Goal: Task Accomplishment & Management: Use online tool/utility

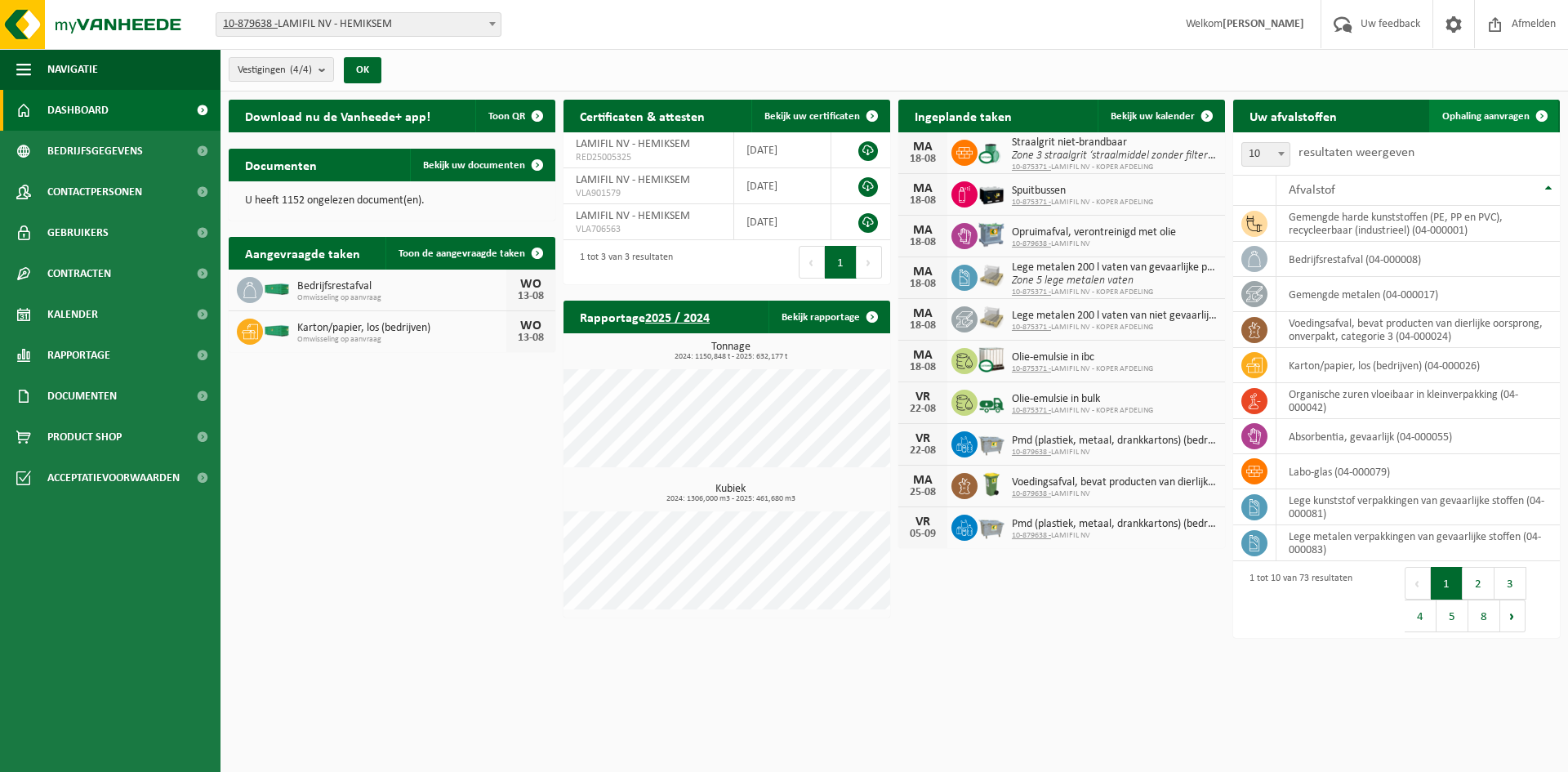
click at [1241, 119] on span "Ophaling aanvragen" at bounding box center [1486, 116] width 88 height 11
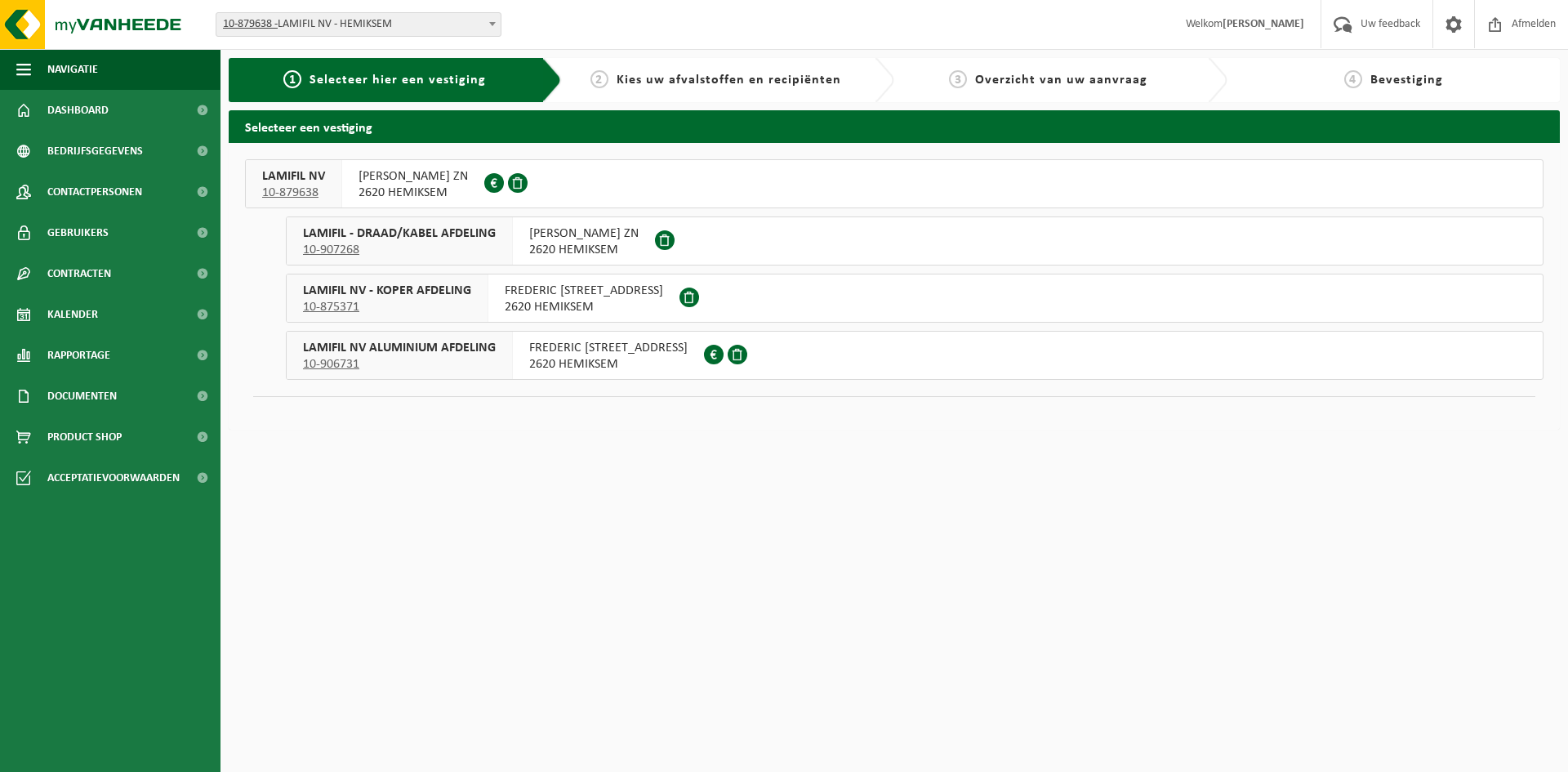
click at [344, 172] on div "FREDERIK SHEIDLAAN ZN 2620 HEMIKSEM 0422.050.265" at bounding box center [413, 183] width 142 height 47
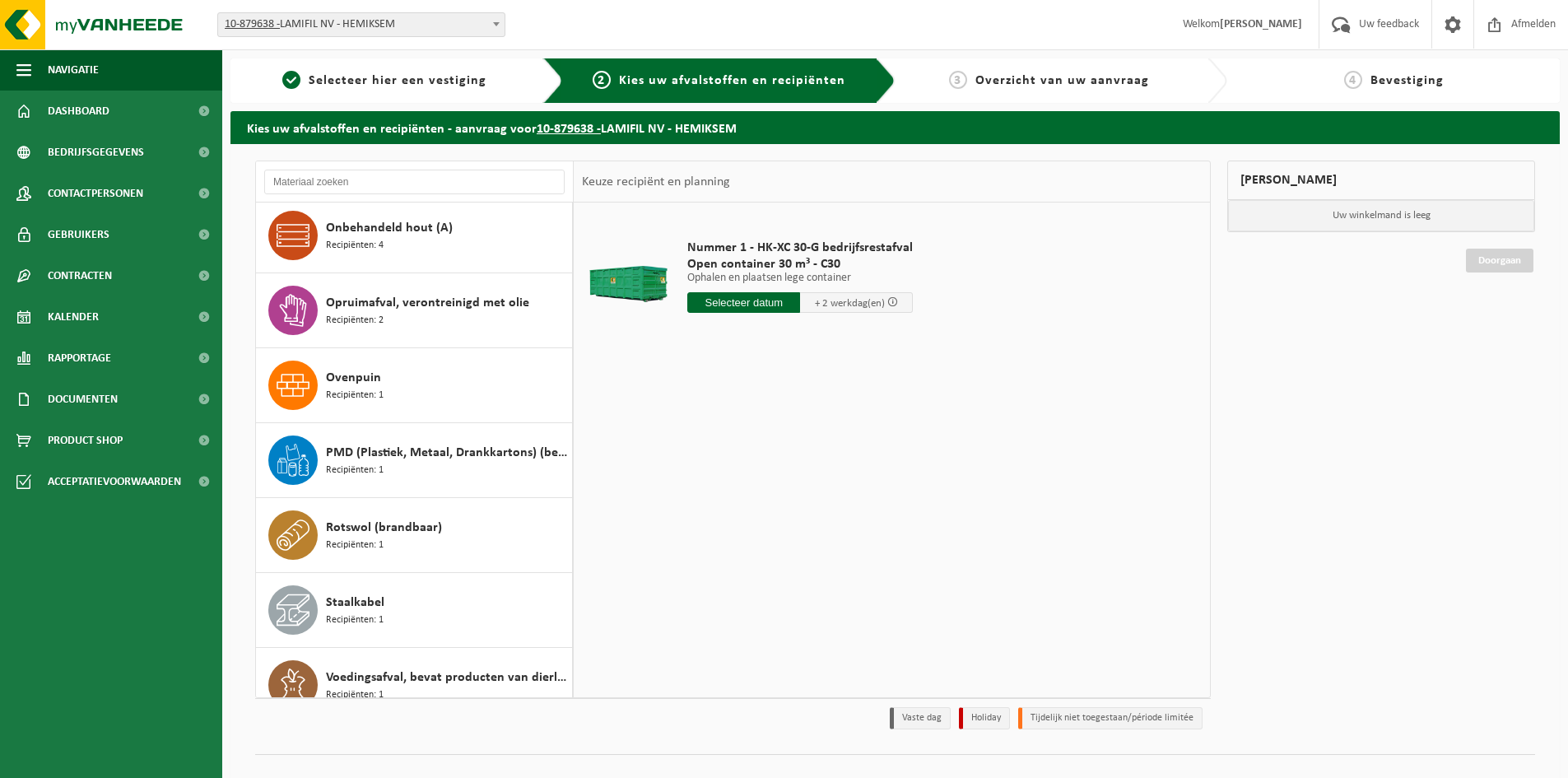
scroll to position [1078, 0]
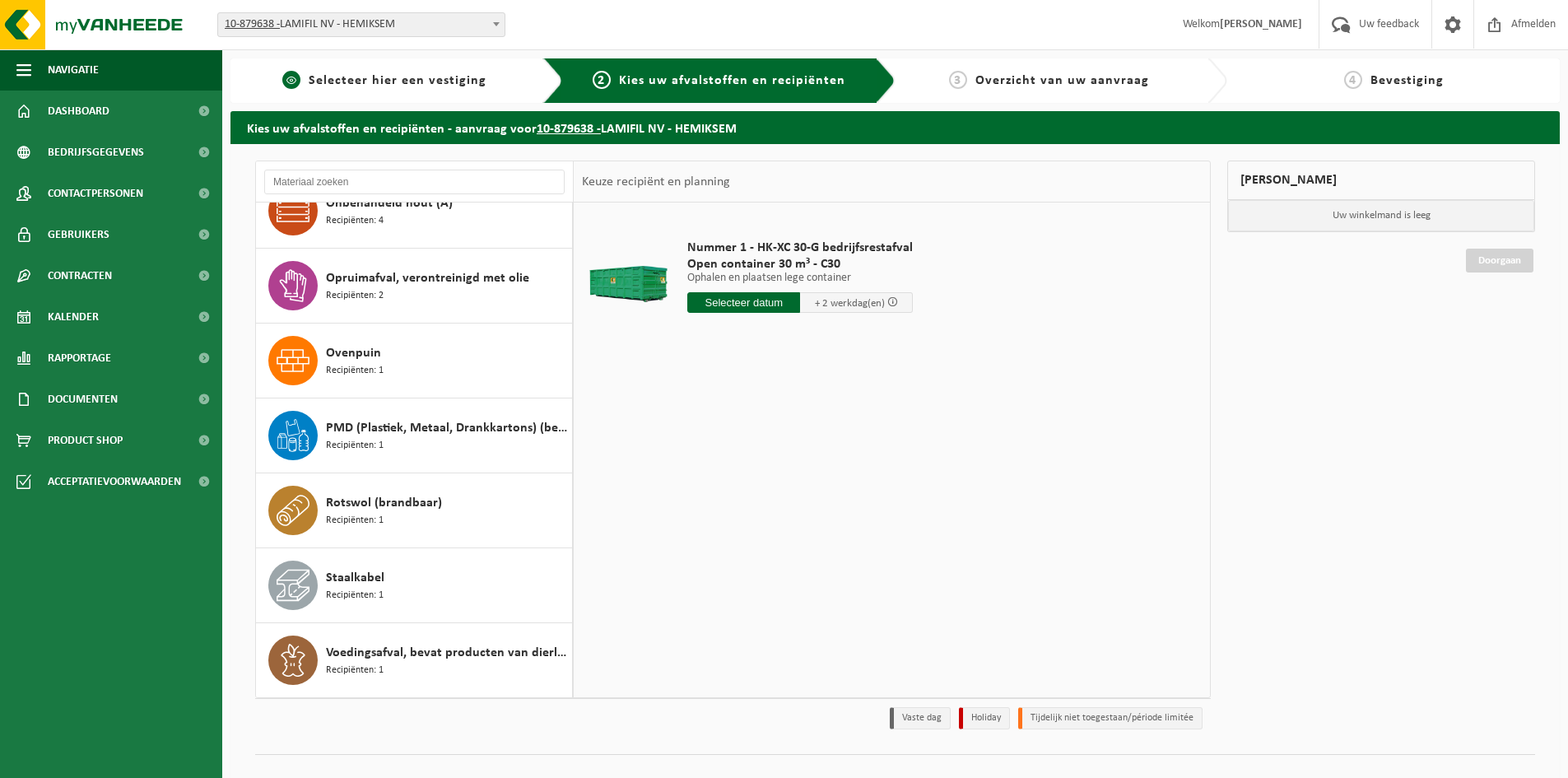
click at [415, 67] on div "1 Selecteer hier een vestiging" at bounding box center [397, 80] width 333 height 45
click at [411, 76] on span "Selecteer hier een vestiging" at bounding box center [397, 80] width 177 height 13
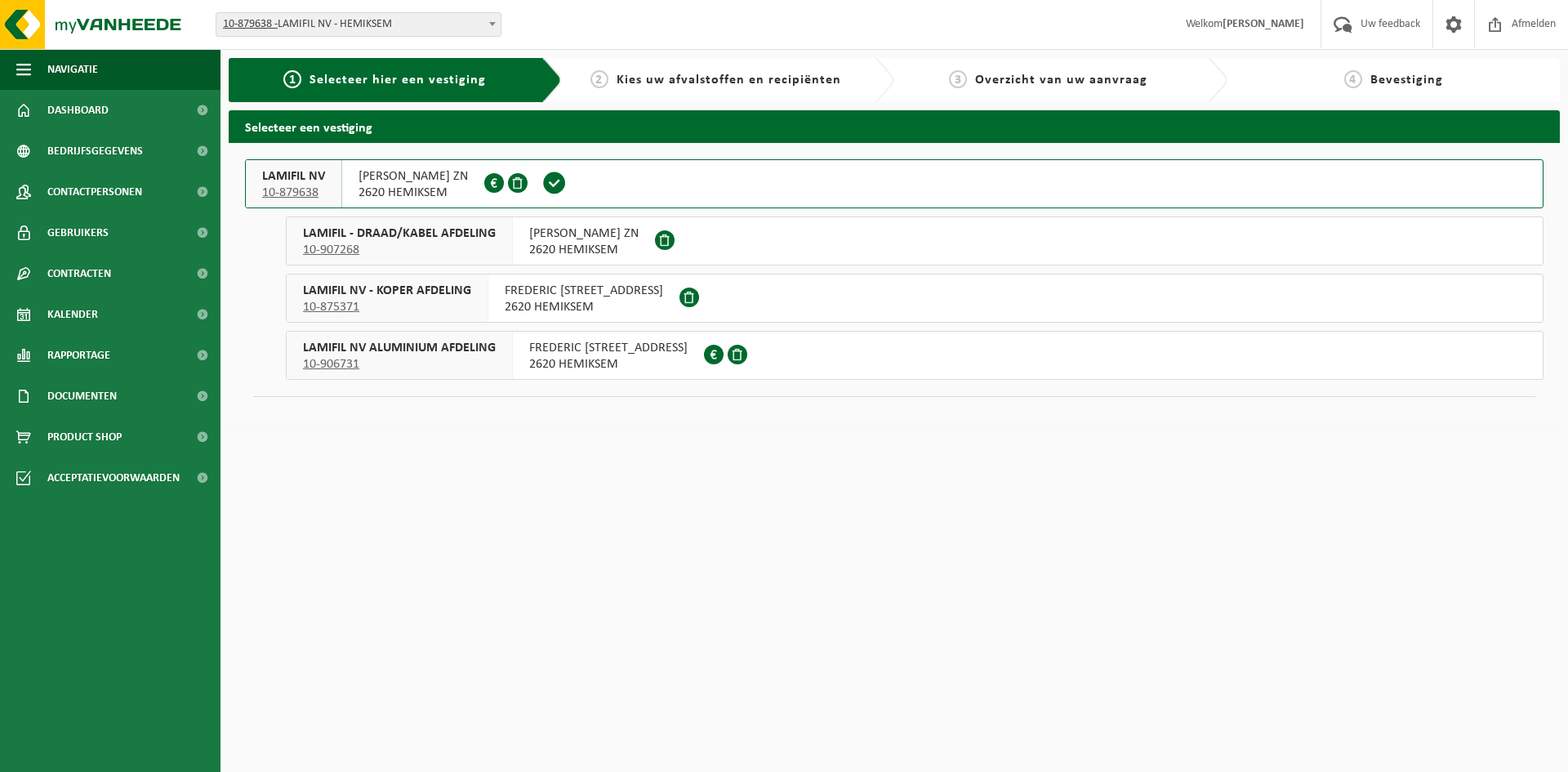
click at [419, 290] on span "LAMIFIL NV - KOPER AFDELING" at bounding box center [387, 291] width 168 height 16
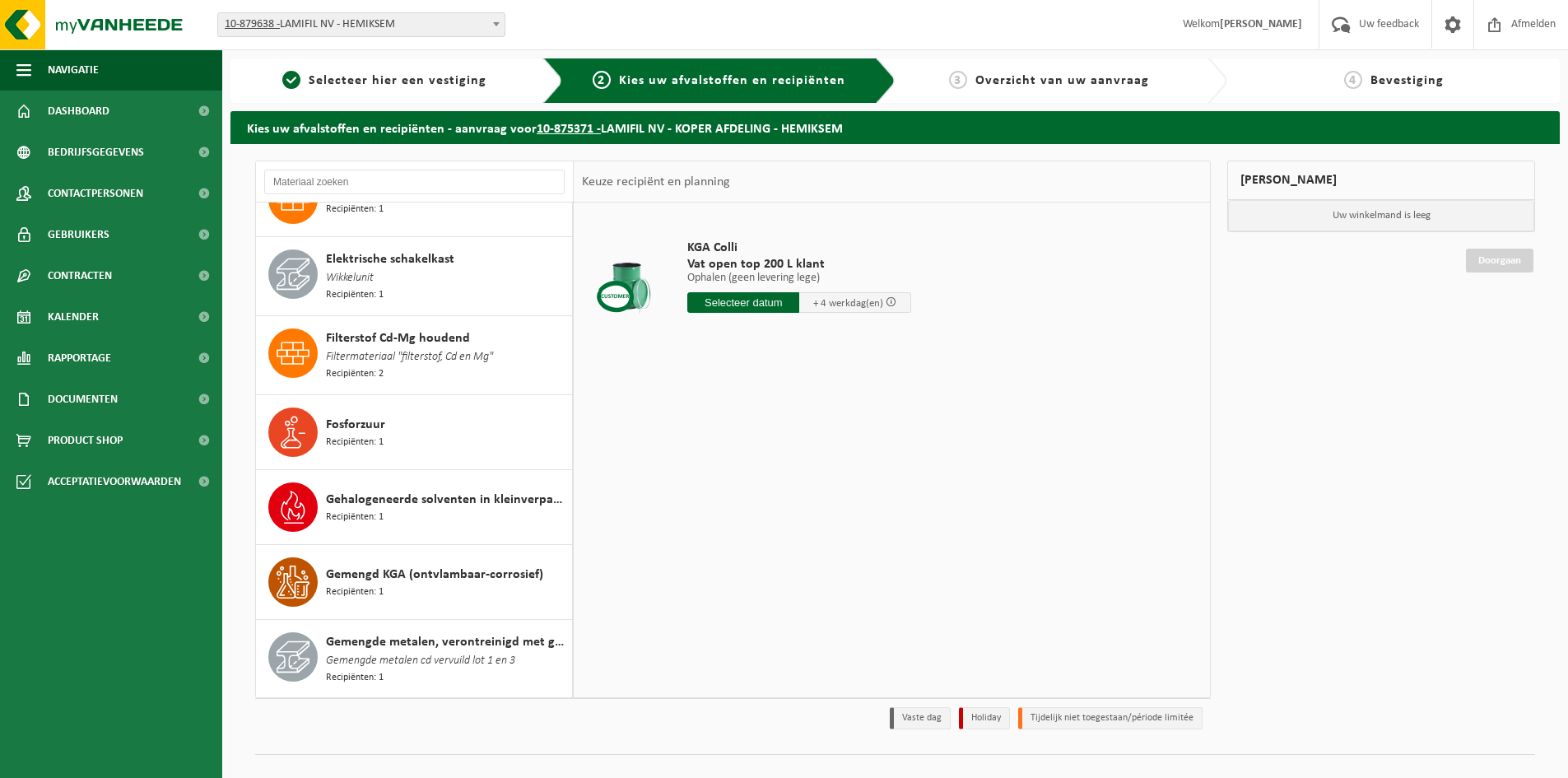
scroll to position [576, 0]
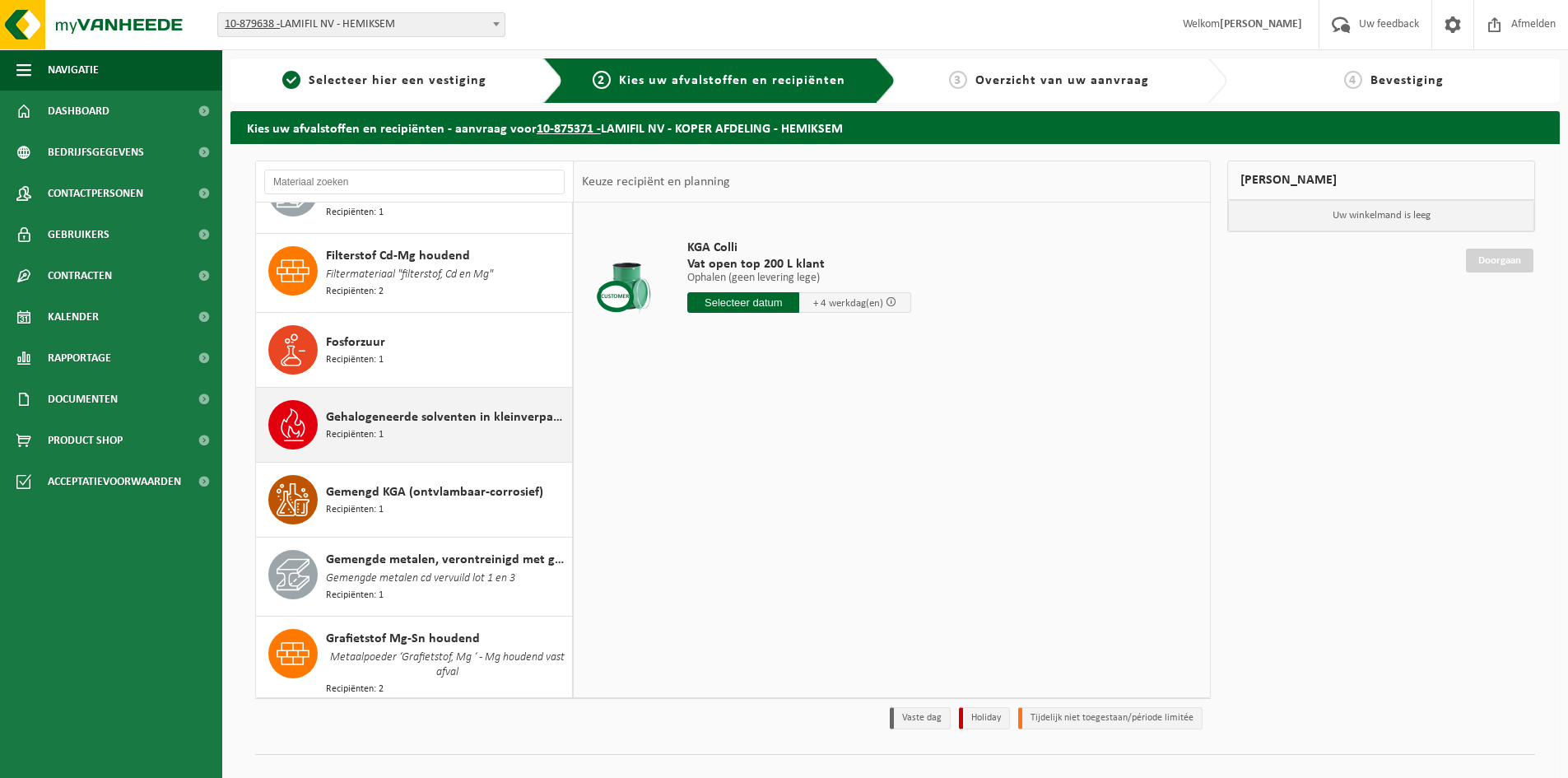
click at [407, 411] on span "Gehalogeneerde solventen in kleinverpakking" at bounding box center [447, 418] width 242 height 20
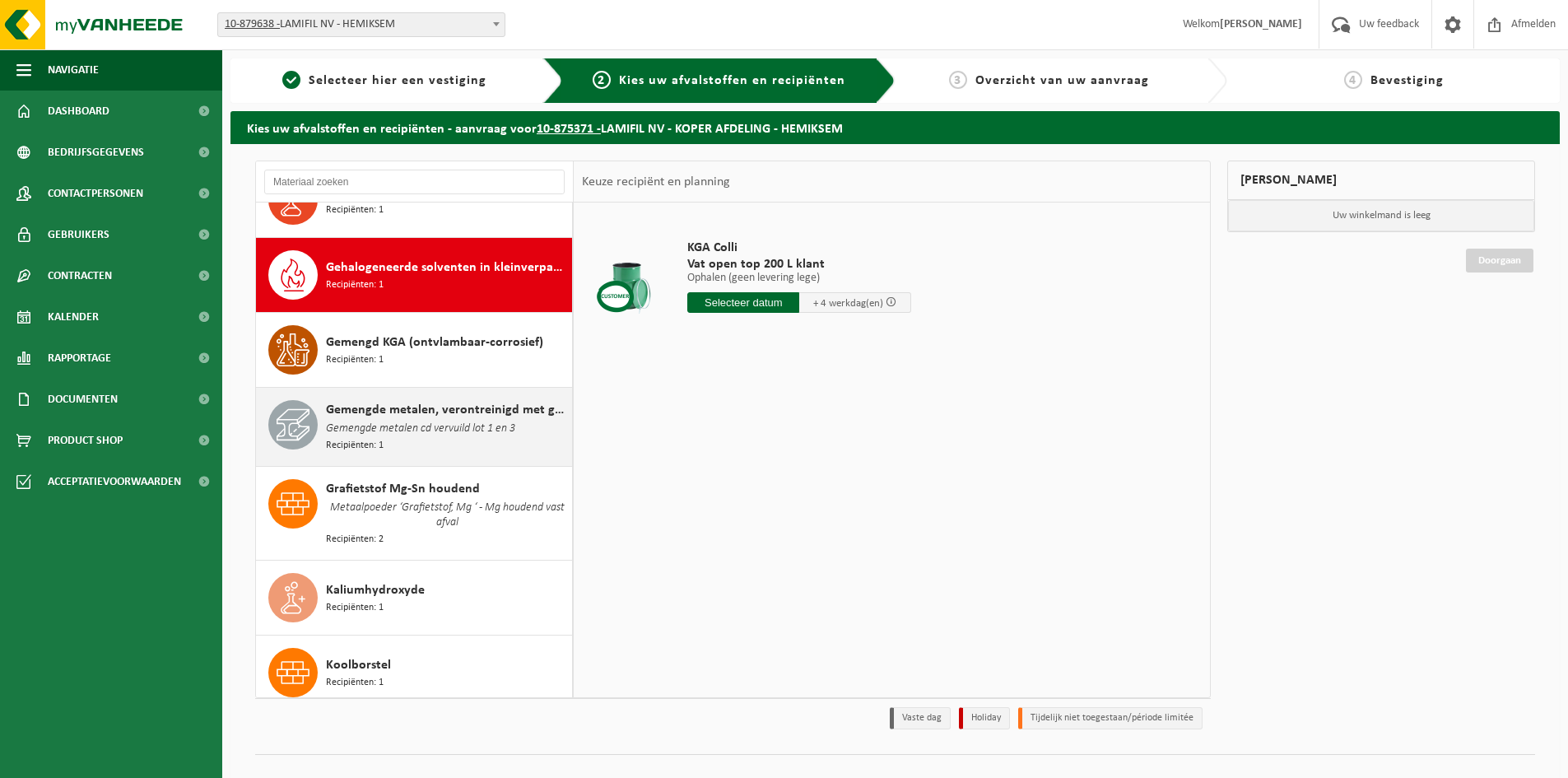
scroll to position [754, 0]
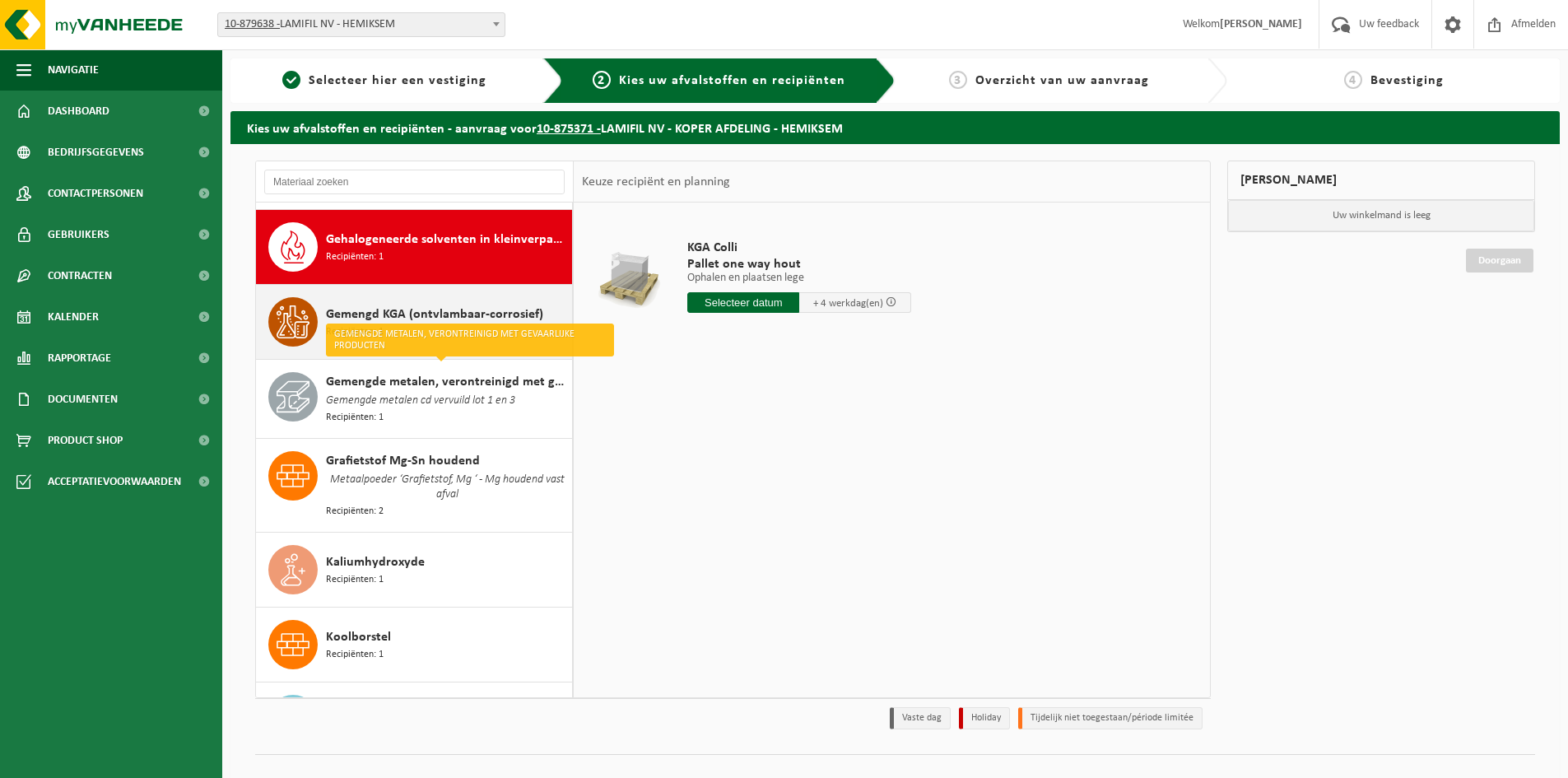
click at [401, 317] on div "Gemengd KGA (ontvlambaar-corrosief) Recipiënten: 1" at bounding box center [447, 322] width 242 height 49
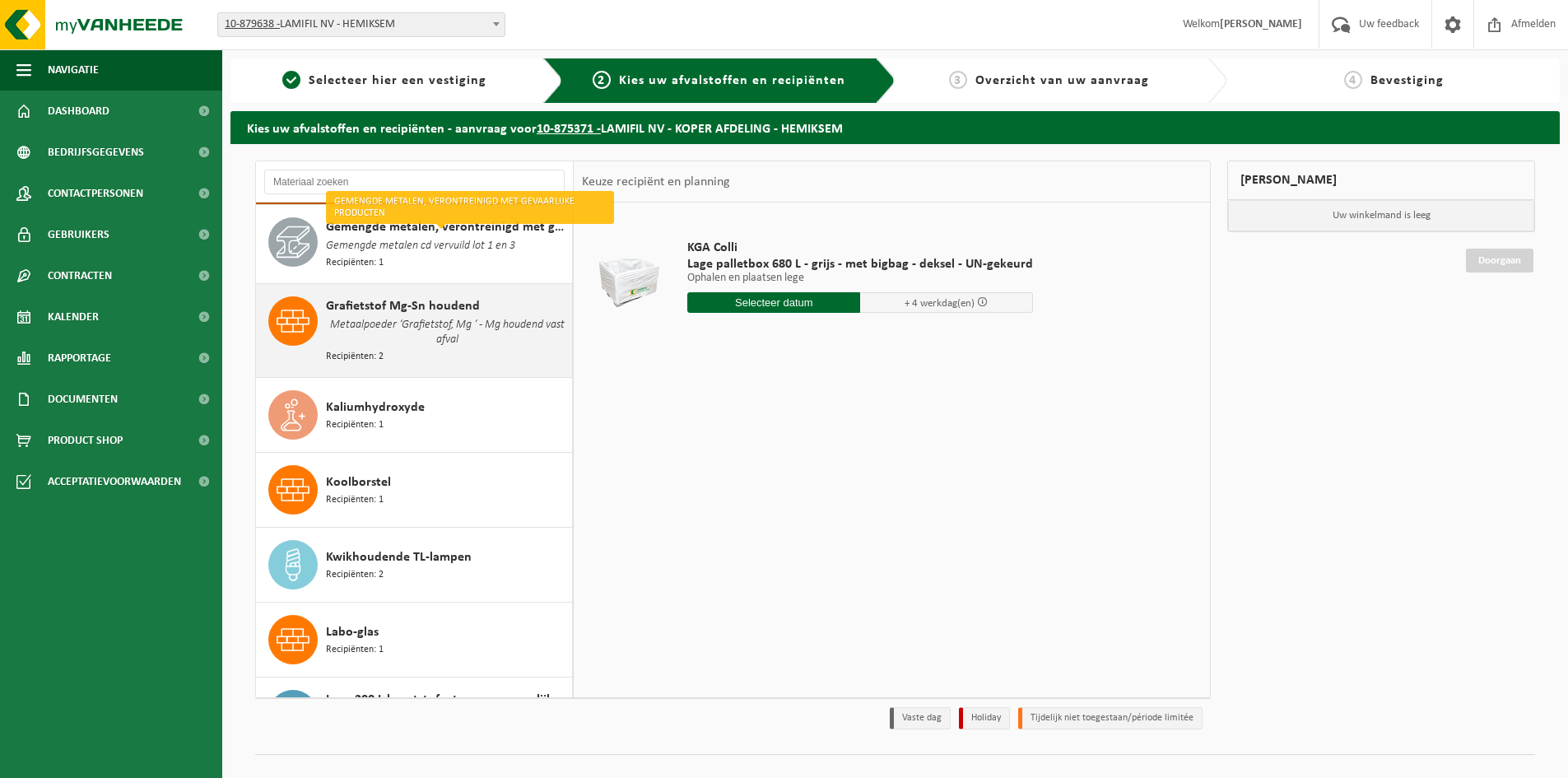
scroll to position [912, 0]
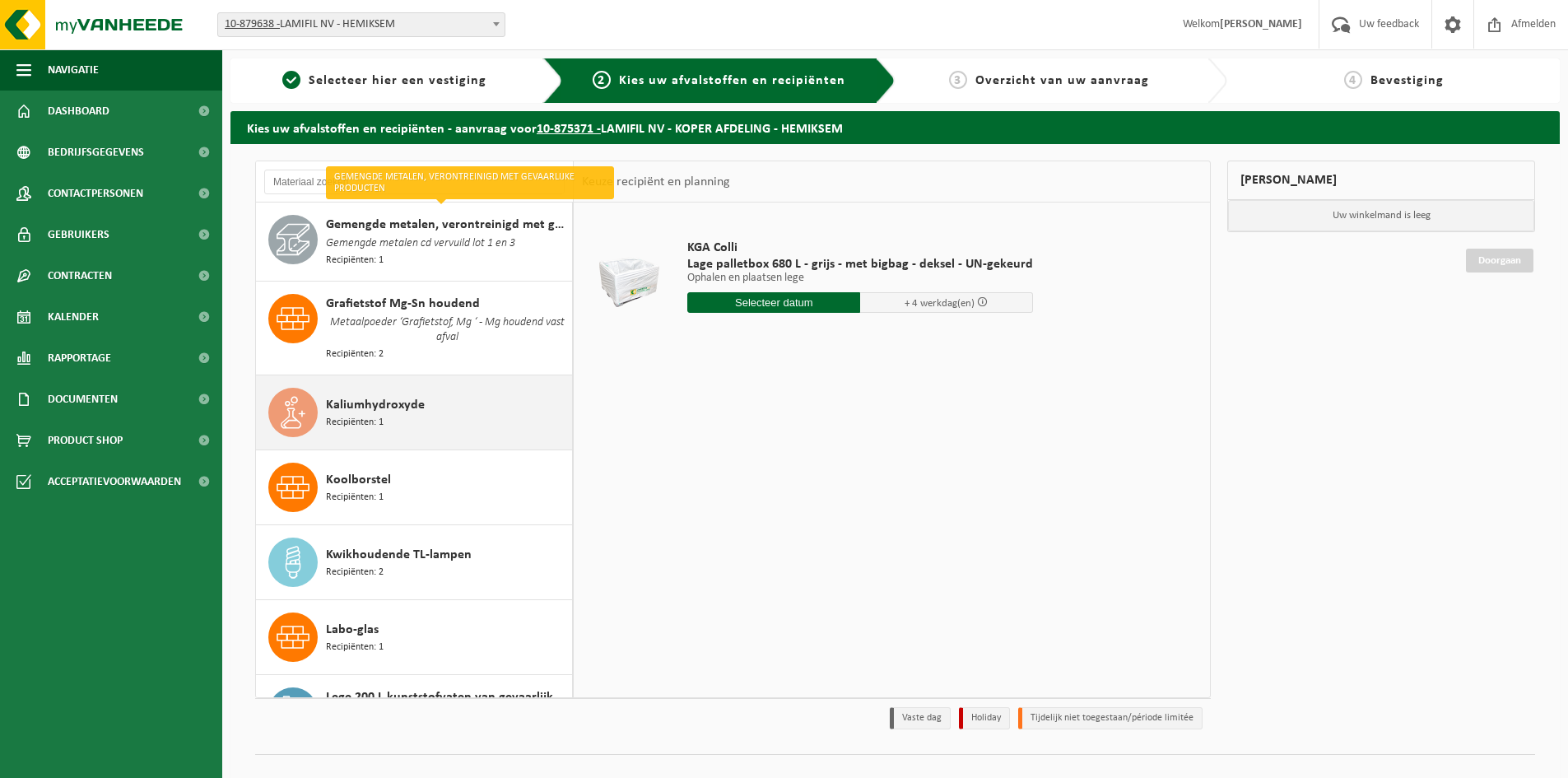
click at [445, 397] on div "Kaliumhydroxyde Recipiënten: 1" at bounding box center [447, 412] width 242 height 49
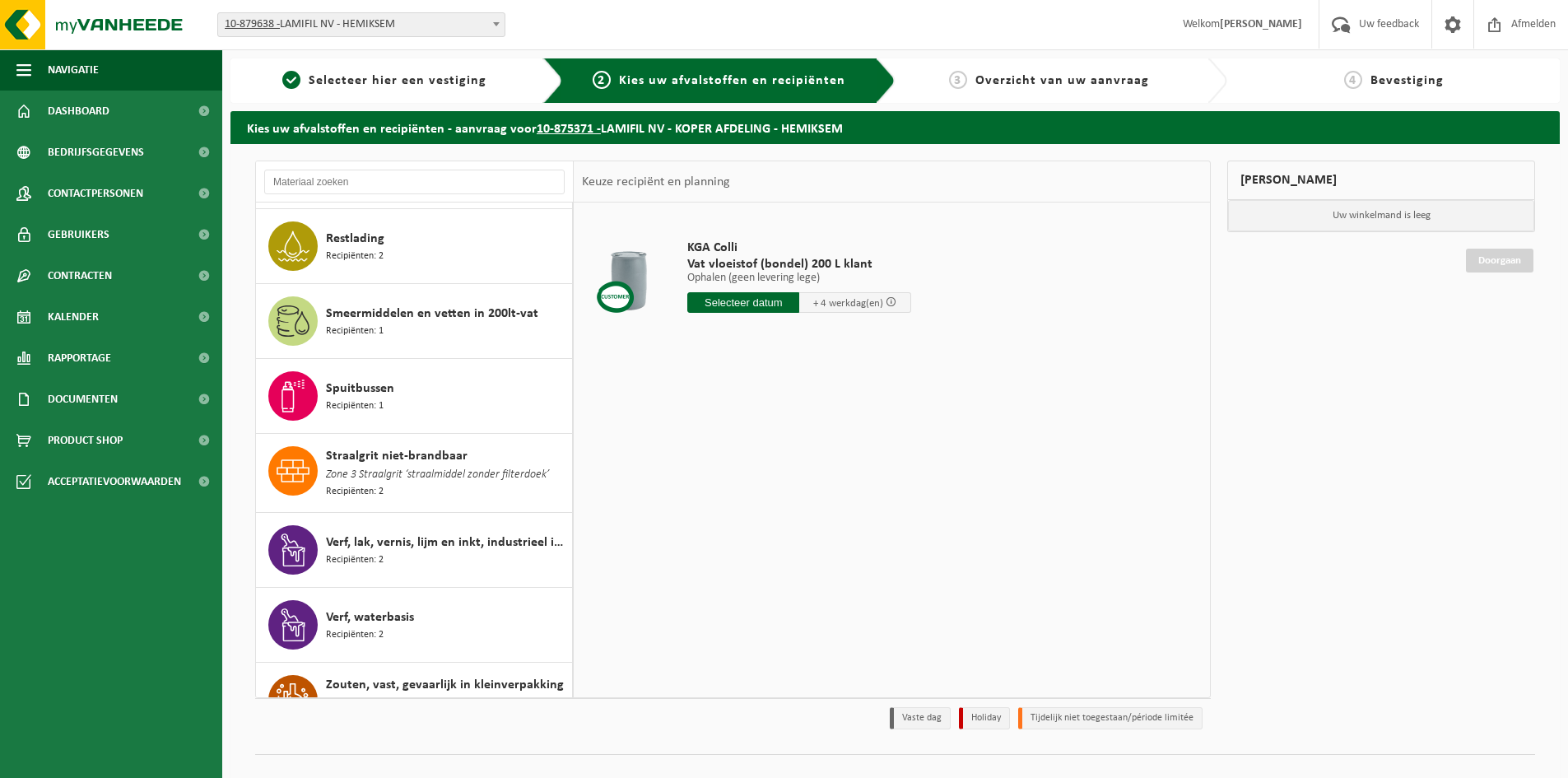
scroll to position [3466, 0]
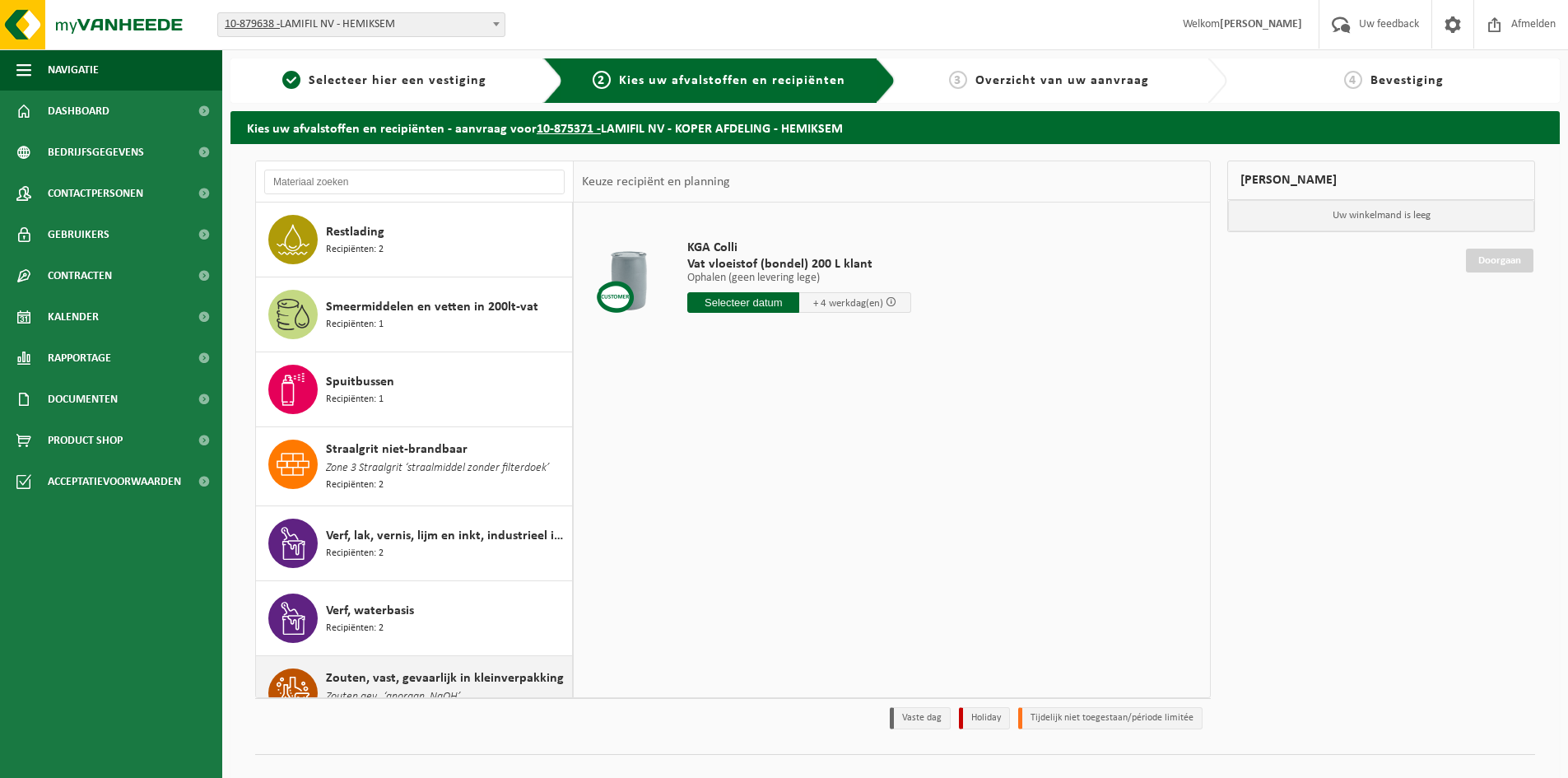
click at [397, 656] on div "Zouten, vast, gevaarlijk in kleinverpakking Zouten gev., ‘anorgan. NaOH’ Recipi…" at bounding box center [414, 695] width 317 height 78
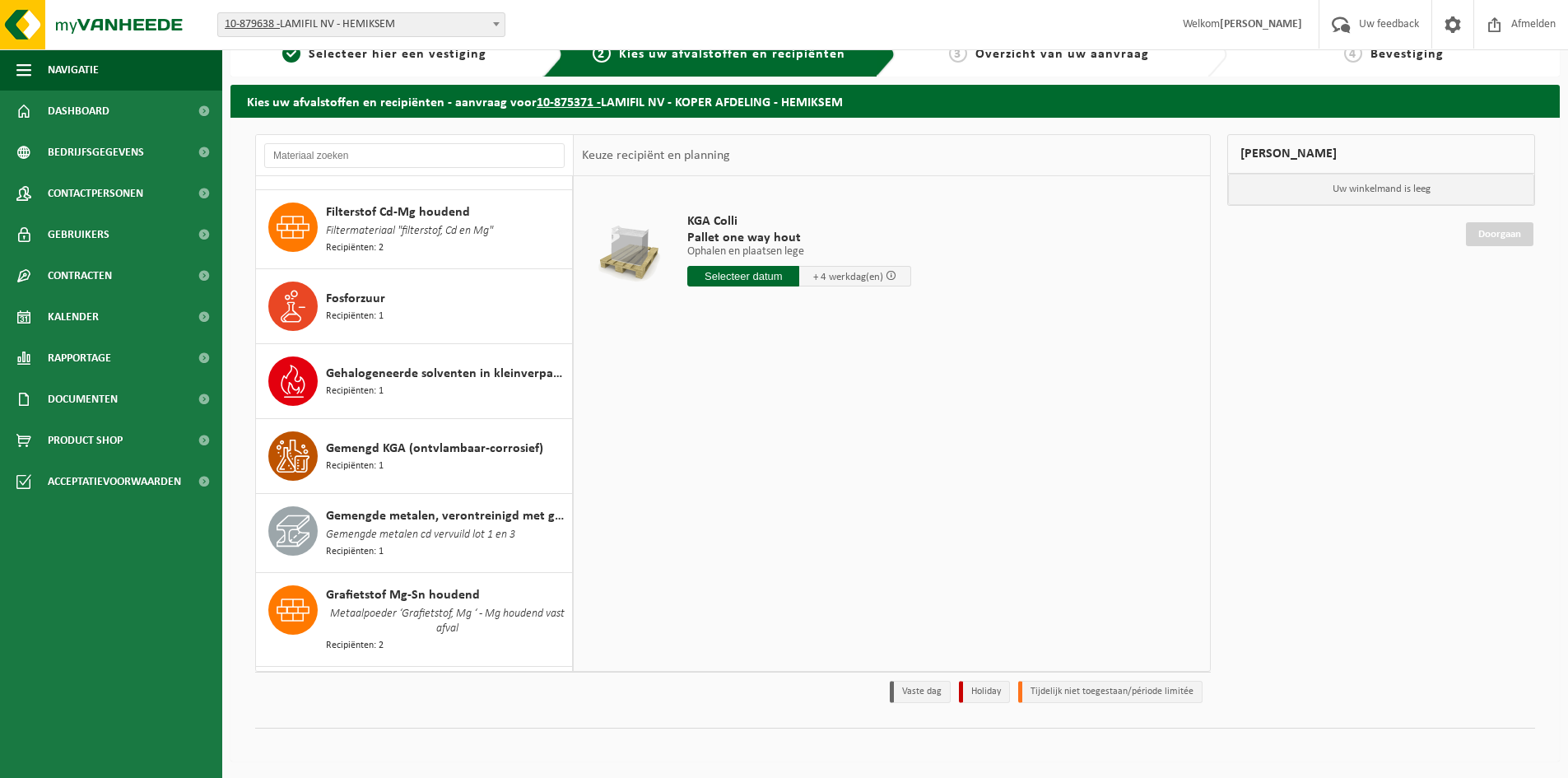
scroll to position [584, 0]
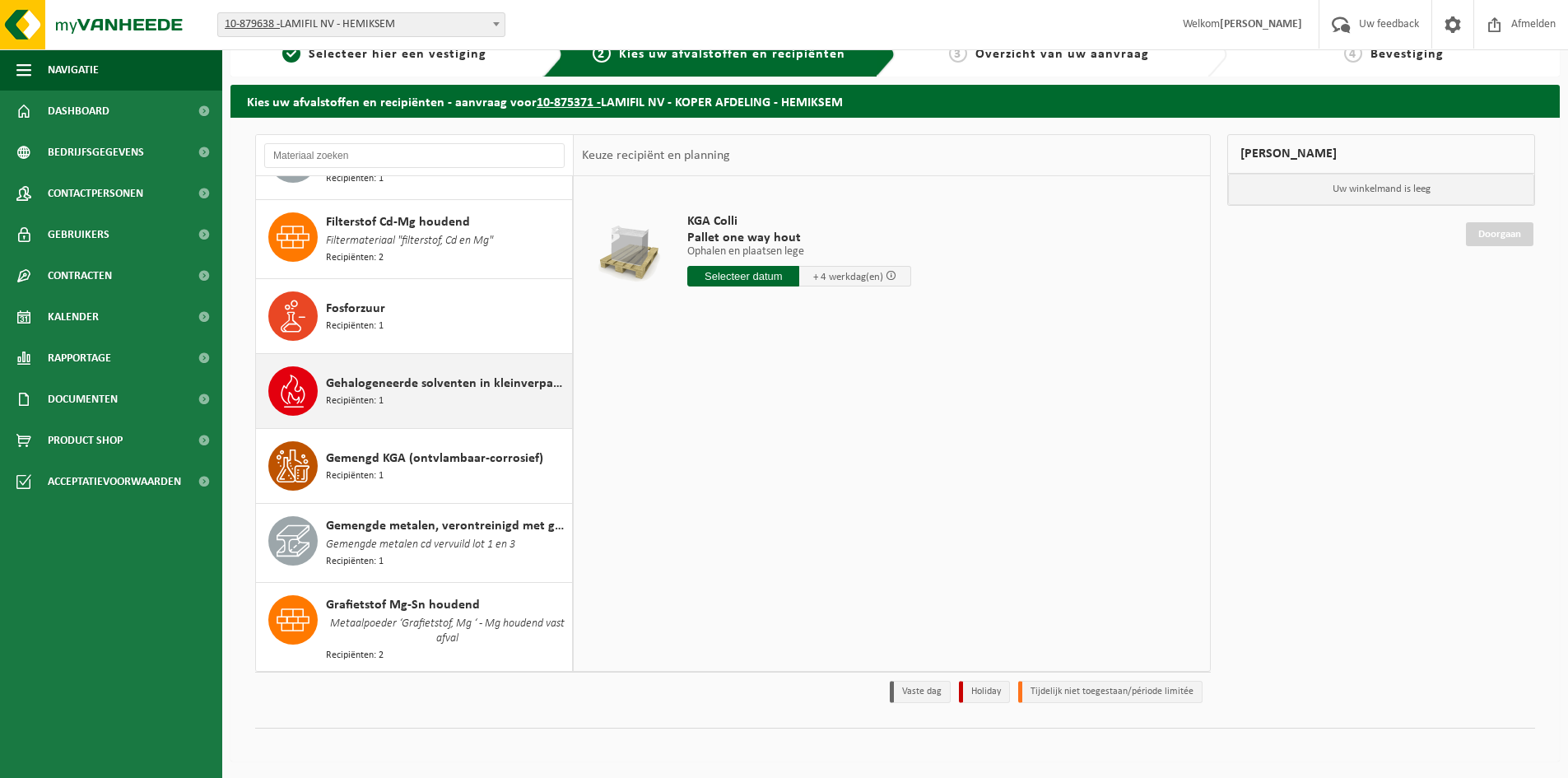
click at [495, 375] on span "Gehalogeneerde solventen in kleinverpakking" at bounding box center [447, 384] width 242 height 20
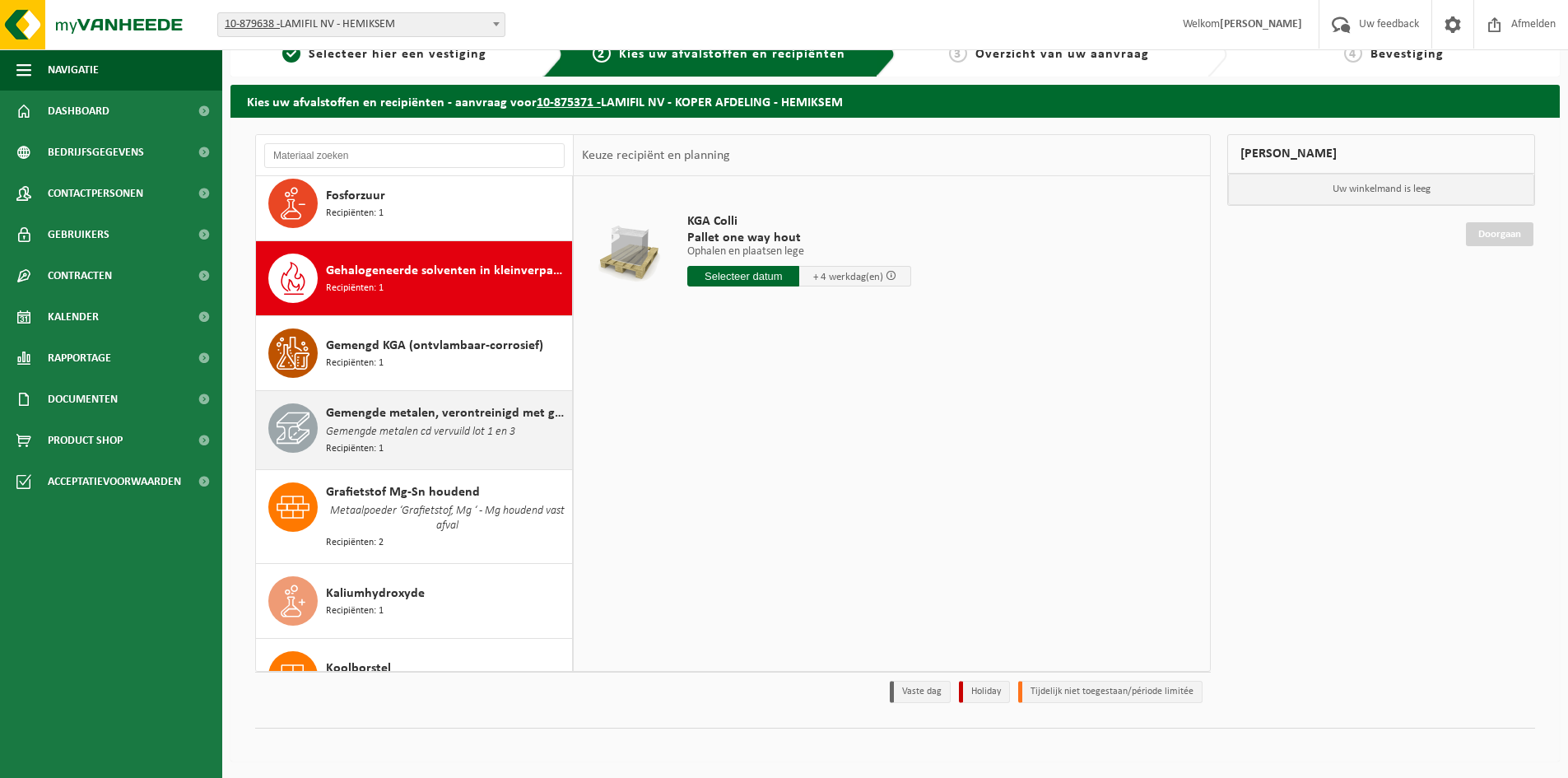
scroll to position [590, 0]
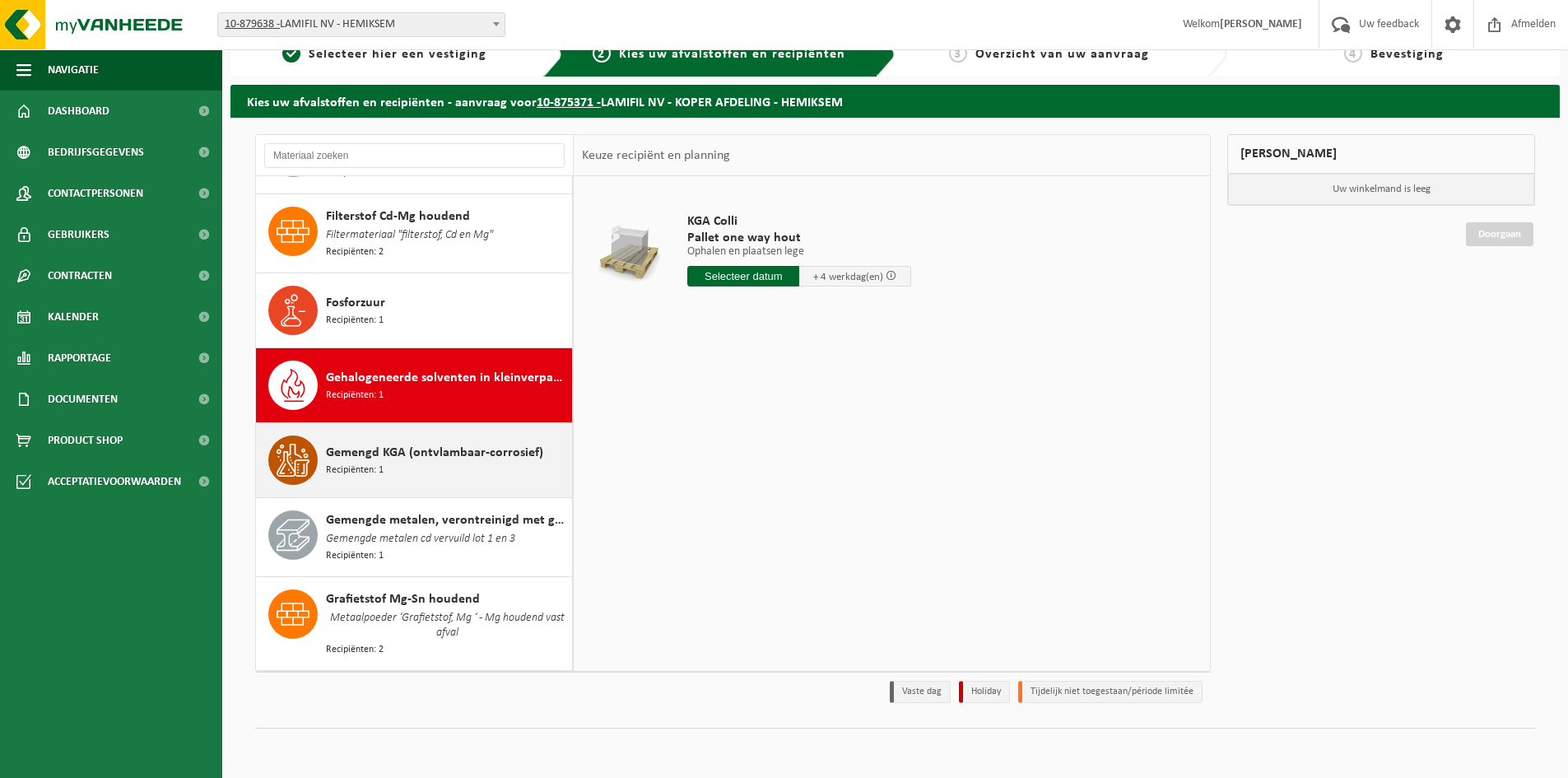
click at [419, 464] on div "Gemengd KGA (ontvlambaar-corrosief) Recipiënten: 1" at bounding box center [447, 460] width 242 height 49
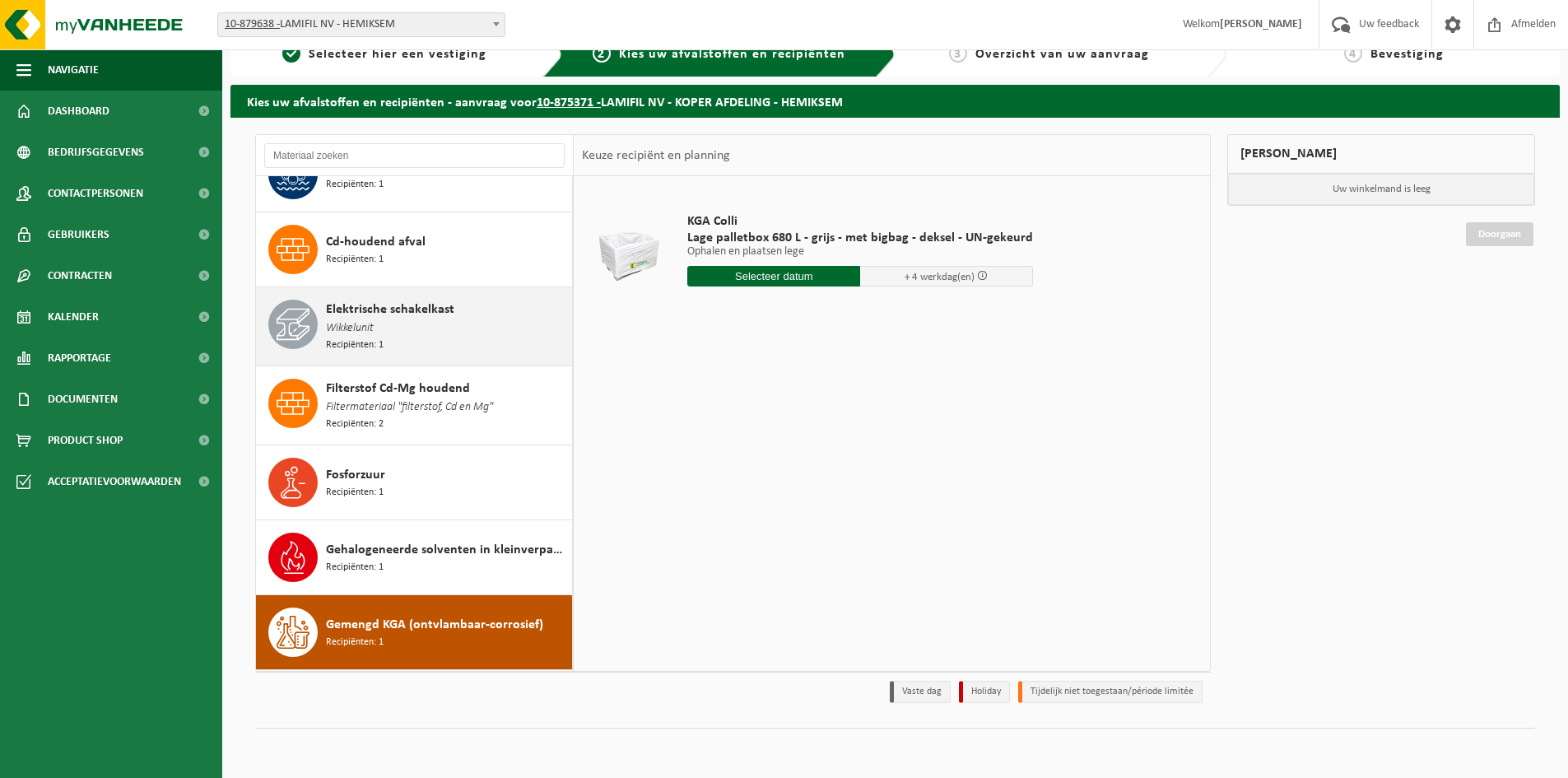
scroll to position [335, 0]
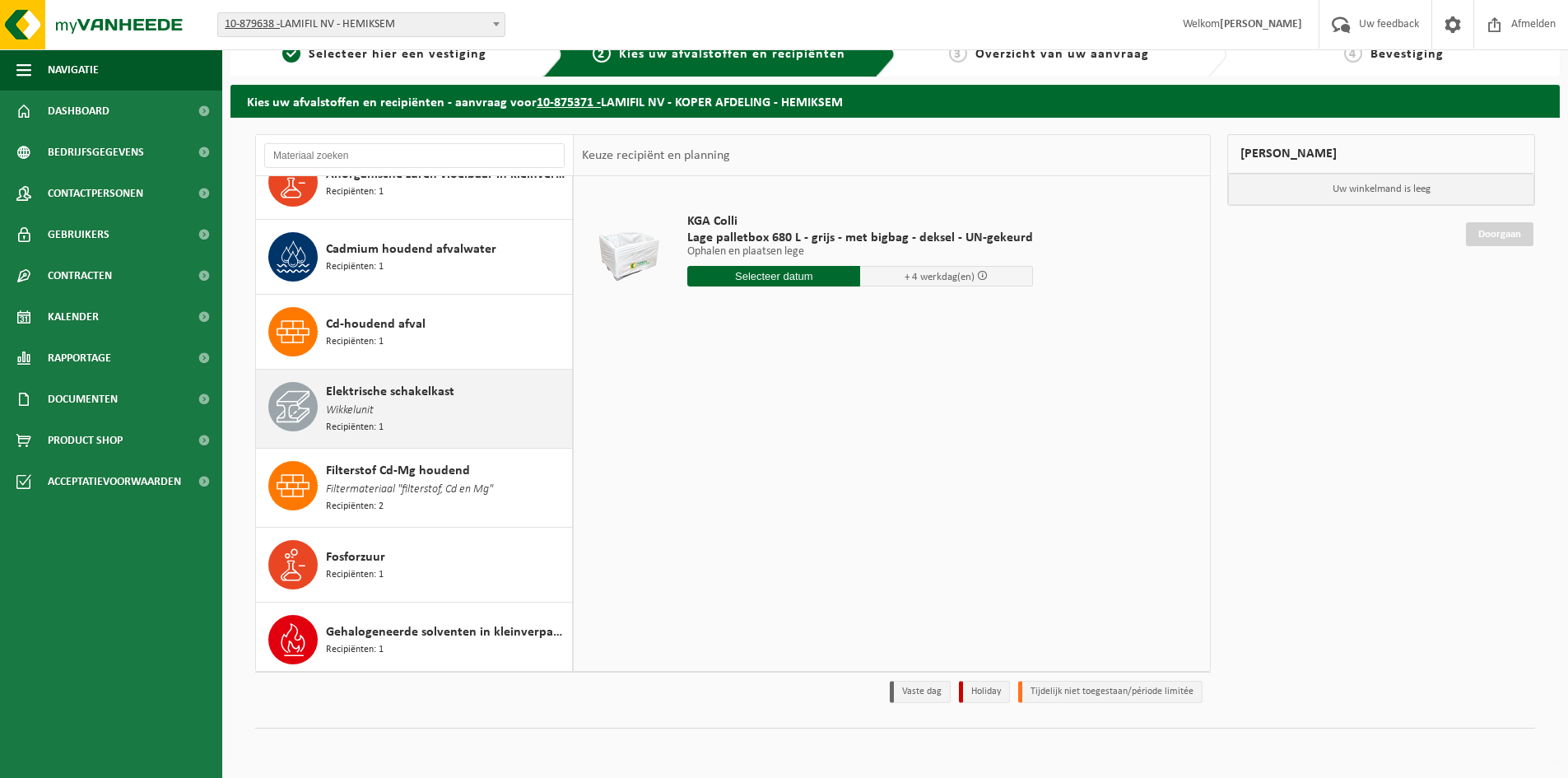
click at [428, 385] on span "Elektrische schakelkast" at bounding box center [389, 392] width 128 height 20
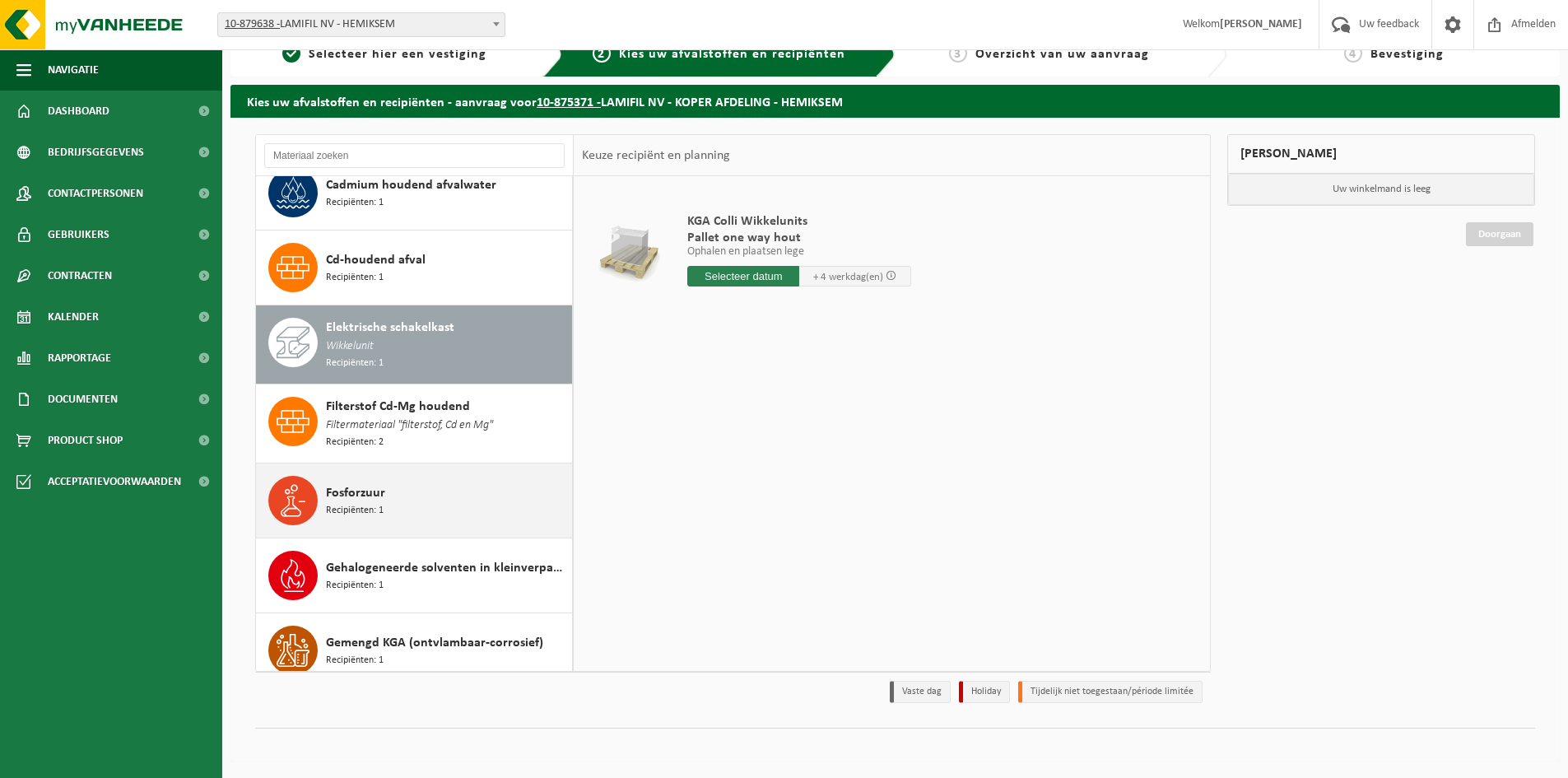
scroll to position [361, 0]
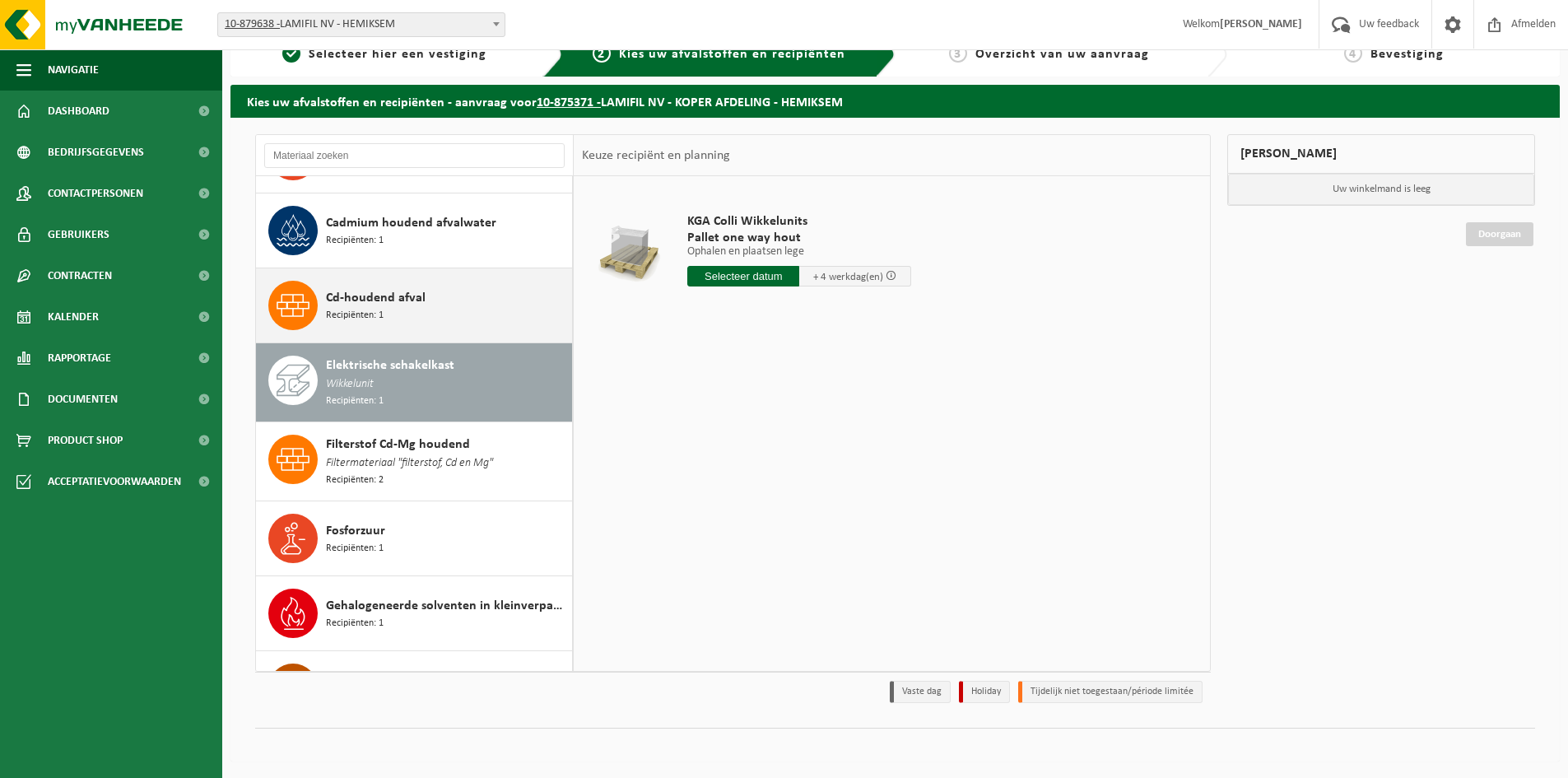
click at [425, 301] on div "Cd-houdend afval Recipiënten: 1" at bounding box center [447, 306] width 242 height 49
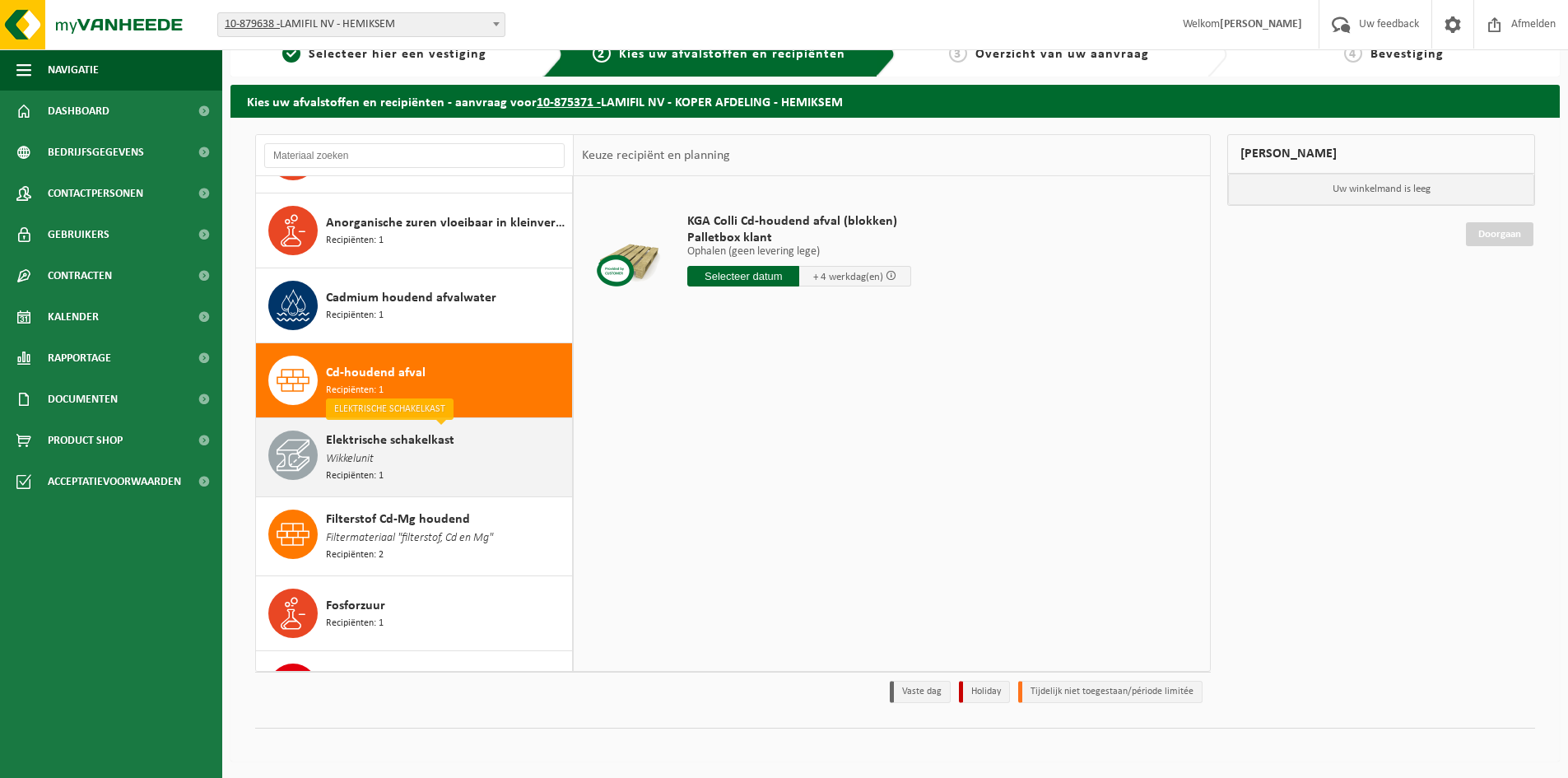
scroll to position [204, 0]
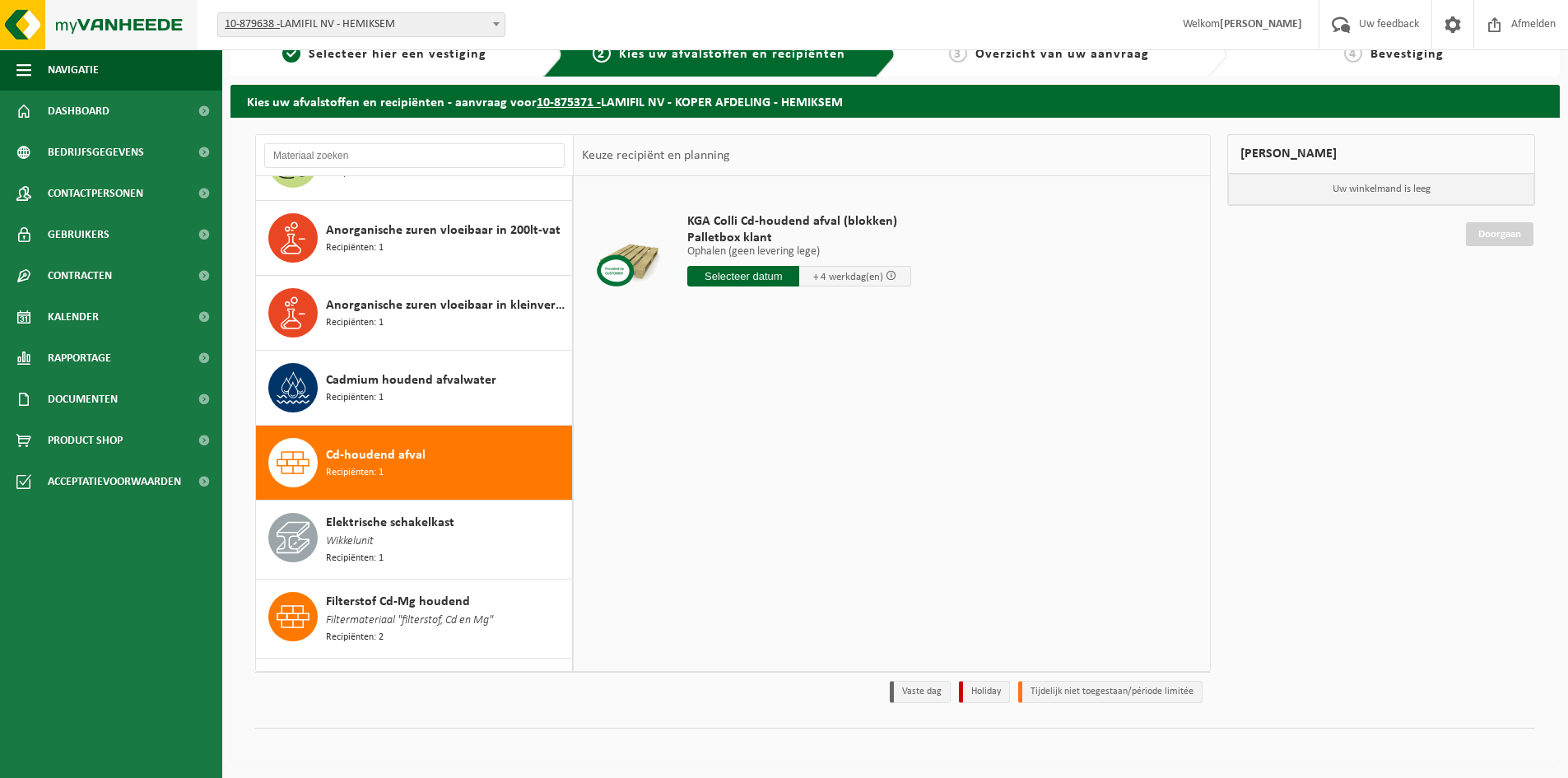
click at [80, 26] on img at bounding box center [98, 25] width 197 height 49
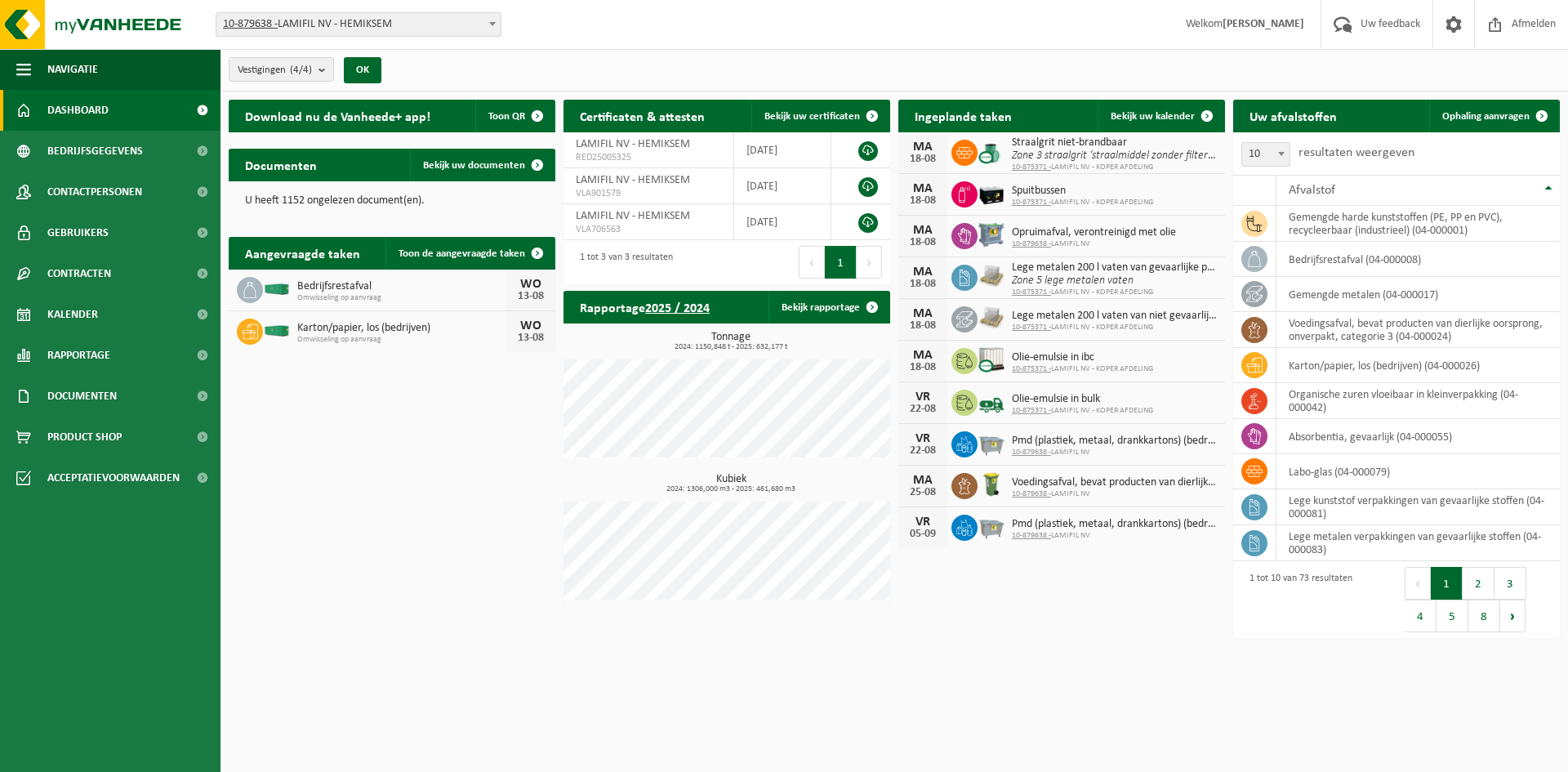
click at [327, 464] on div "Download nu de Vanheede+ app! Toon QR Certificaten & attesten Bekijk uw certifi…" at bounding box center [895, 368] width 1340 height 555
